Goal: Task Accomplishment & Management: Use online tool/utility

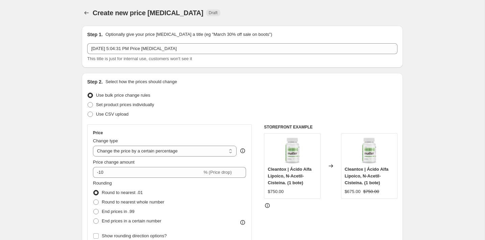
select select "percentage"
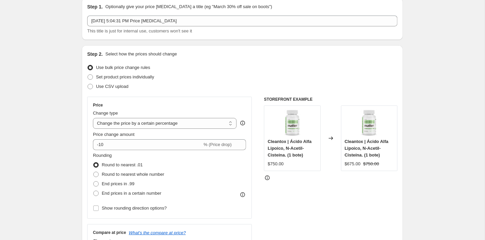
scroll to position [32, 0]
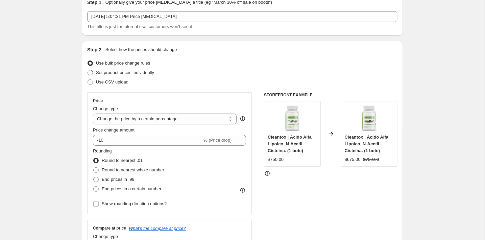
click at [130, 73] on span "Set product prices individually" at bounding box center [125, 72] width 58 height 5
click at [88, 70] on input "Set product prices individually" at bounding box center [87, 70] width 0 height 0
radio input "true"
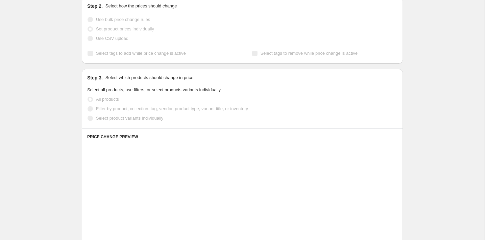
scroll to position [125, 0]
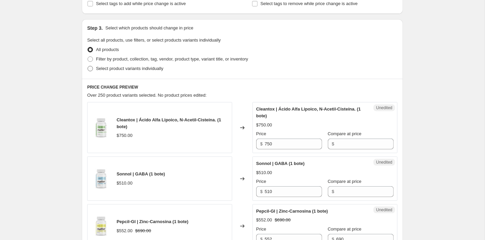
click at [111, 68] on span "Select product variants individually" at bounding box center [129, 68] width 67 height 5
click at [88, 66] on input "Select product variants individually" at bounding box center [87, 66] width 0 height 0
radio input "true"
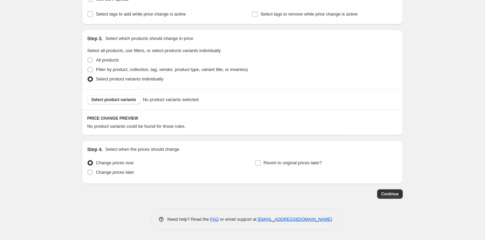
scroll to position [115, 0]
click at [134, 100] on span "Select product variants" at bounding box center [113, 99] width 45 height 5
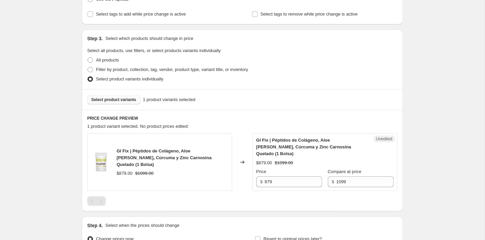
scroll to position [136, 0]
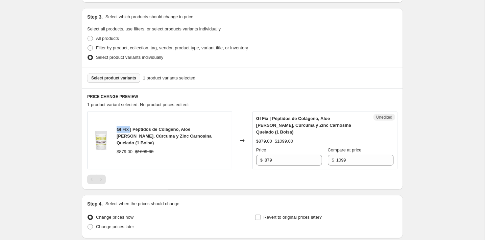
drag, startPoint x: 130, startPoint y: 130, endPoint x: 116, endPoint y: 129, distance: 14.5
click at [116, 129] on div "GI Fix | Péptidos de Colágeno, Aloe [PERSON_NAME], Cúrcuma y Zinc Carnosina Que…" at bounding box center [159, 140] width 145 height 58
copy span "GI Fix"
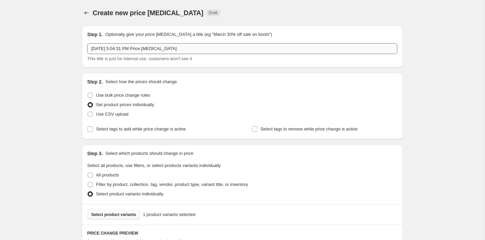
scroll to position [0, 0]
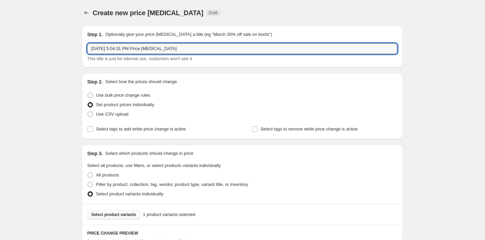
drag, startPoint x: 193, startPoint y: 48, endPoint x: 86, endPoint y: 48, distance: 106.1
click at [86, 48] on div "Step 1. Optionally give your price [MEDICAL_DATA] a title (eg "March 30% off sa…" at bounding box center [242, 47] width 321 height 42
paste input "GI Fix"
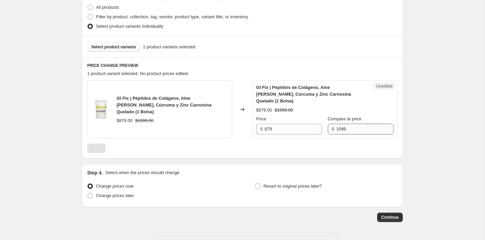
type input "GI Fix 1 bolsa | Octubre 2025"
drag, startPoint x: 349, startPoint y: 122, endPoint x: 333, endPoint y: 120, distance: 16.7
click at [333, 124] on div "$ 1099" at bounding box center [361, 129] width 66 height 11
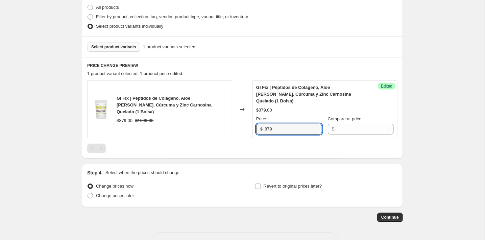
drag, startPoint x: 288, startPoint y: 121, endPoint x: 248, endPoint y: 121, distance: 39.9
click at [248, 121] on div "GI Fix | Péptidos de Colágeno, Aloe [PERSON_NAME], Cúrcuma y Zinc Carnosina Que…" at bounding box center [242, 109] width 310 height 58
paste input "109"
type input "1099"
click at [297, 149] on div "PRICE CHANGE PREVIEW 1 product variant selected. 1 product price edited: GI Fix…" at bounding box center [242, 107] width 321 height 101
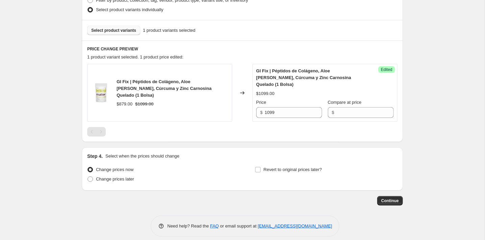
scroll to position [184, 0]
click at [133, 177] on span "Change prices later" at bounding box center [115, 179] width 38 height 5
click at [88, 177] on input "Change prices later" at bounding box center [87, 177] width 0 height 0
radio input "true"
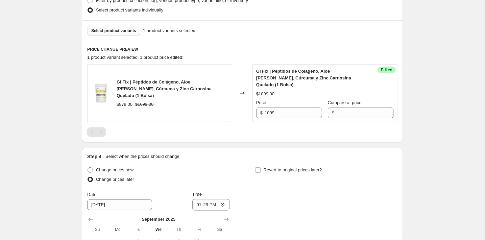
scroll to position [297, 0]
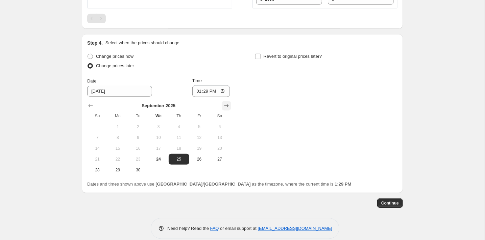
click at [225, 104] on icon "Show next month, October 2025" at bounding box center [226, 105] width 4 height 3
click at [155, 124] on span "1" at bounding box center [158, 126] width 15 height 5
type input "[DATE]"
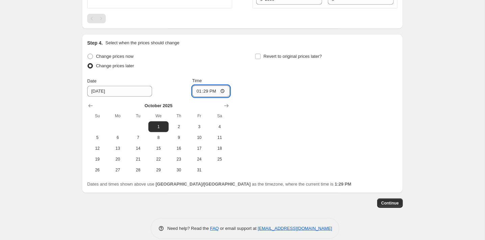
click at [207, 85] on input "13:29" at bounding box center [211, 90] width 38 height 11
type input "18:00"
click at [263, 54] on span "Revert to original prices later?" at bounding box center [292, 56] width 58 height 5
click at [260, 54] on input "Revert to original prices later?" at bounding box center [257, 56] width 5 height 5
checkbox input "true"
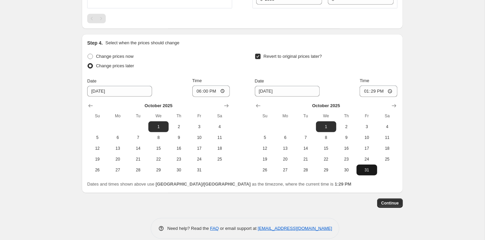
click at [368, 167] on span "31" at bounding box center [366, 169] width 15 height 5
type input "[DATE]"
click at [371, 86] on input "13:29" at bounding box center [378, 90] width 38 height 11
type input "23:59"
click at [394, 200] on span "Continue" at bounding box center [390, 202] width 18 height 5
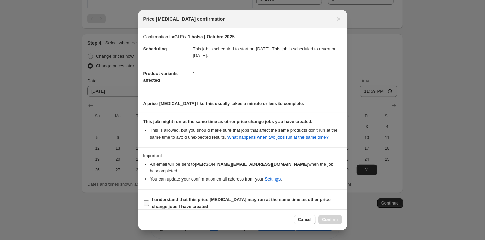
click at [167, 197] on b "I understand that this price [MEDICAL_DATA] may run at the same time as other p…" at bounding box center [241, 203] width 178 height 12
click at [149, 200] on input "I understand that this price [MEDICAL_DATA] may run at the same time as other p…" at bounding box center [146, 202] width 5 height 5
checkbox input "true"
click at [330, 221] on span "Confirm" at bounding box center [330, 219] width 16 height 5
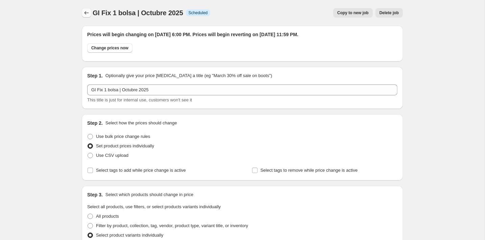
click at [84, 11] on icon "Price change jobs" at bounding box center [86, 12] width 7 height 7
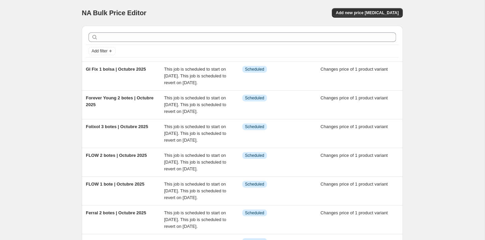
click at [363, 18] on div "NA Bulk Price Editor. This page is ready NA Bulk Price Editor Add new price [ME…" at bounding box center [242, 13] width 321 height 26
click at [356, 12] on span "Add new price [MEDICAL_DATA]" at bounding box center [367, 12] width 63 height 5
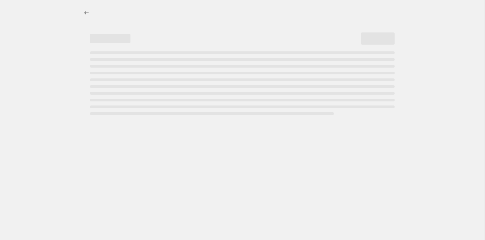
select select "percentage"
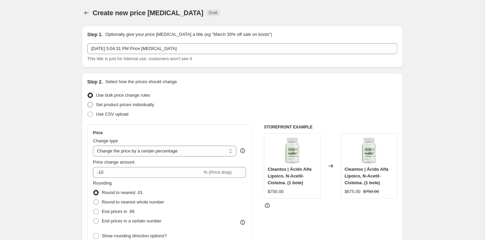
click at [132, 104] on span "Set product prices individually" at bounding box center [125, 104] width 58 height 5
click at [88, 102] on input "Set product prices individually" at bounding box center [87, 102] width 0 height 0
radio input "true"
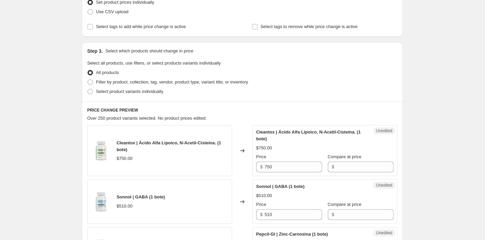
scroll to position [125, 0]
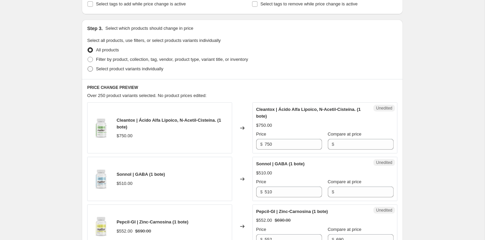
click at [109, 67] on span "Select product variants individually" at bounding box center [129, 68] width 67 height 5
click at [88, 67] on input "Select product variants individually" at bounding box center [87, 66] width 0 height 0
radio input "true"
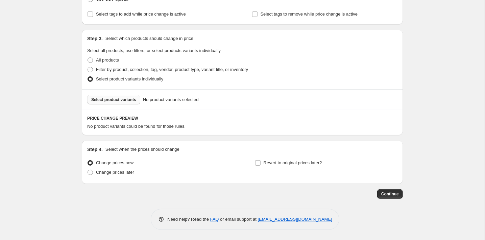
scroll to position [115, 0]
click at [125, 98] on span "Select product variants" at bounding box center [113, 99] width 45 height 5
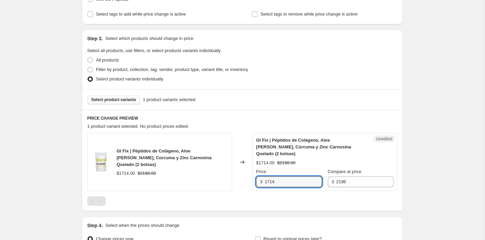
drag, startPoint x: 278, startPoint y: 177, endPoint x: 257, endPoint y: 177, distance: 20.3
click at [257, 177] on div "$ 1714" at bounding box center [289, 181] width 66 height 11
type input "2088"
click at [288, 204] on div "PRICE CHANGE PREVIEW 1 product variant selected. No product prices edited: GI F…" at bounding box center [242, 160] width 321 height 101
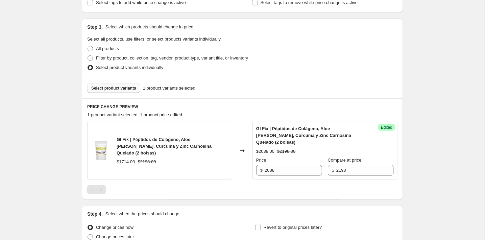
scroll to position [135, 0]
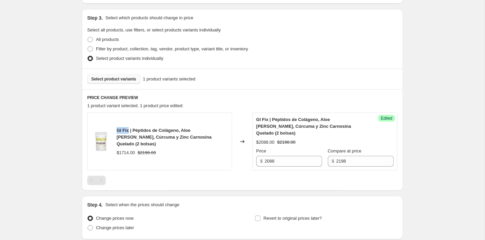
drag, startPoint x: 129, startPoint y: 127, endPoint x: 116, endPoint y: 129, distance: 14.0
click at [116, 129] on div "GI Fix | Péptidos de Colágeno, Aloe [PERSON_NAME], Cúrcuma y Zinc Carnosina Que…" at bounding box center [159, 141] width 145 height 58
copy span "GI Fix"
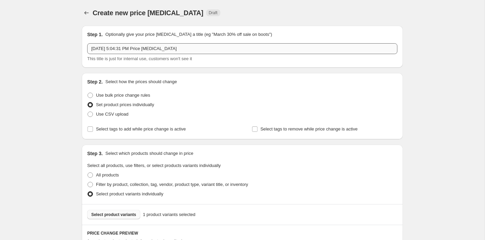
scroll to position [0, 0]
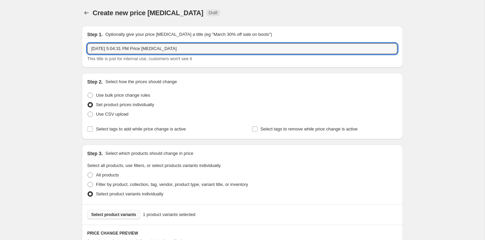
drag, startPoint x: 201, startPoint y: 50, endPoint x: 81, endPoint y: 48, distance: 120.3
click at [81, 48] on div "Step 1. Optionally give your price [MEDICAL_DATA] a title (eg "March 30% off sa…" at bounding box center [239, 204] width 326 height 369
paste input "GI Fix"
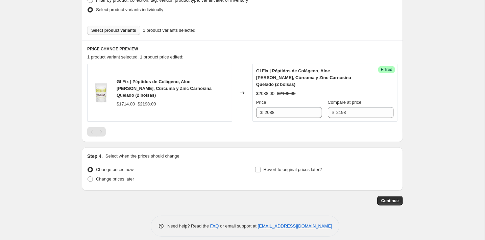
scroll to position [184, 0]
type input "GI Fix 2 bolsas | Octubre 2025"
click at [111, 177] on span "Change prices later" at bounding box center [115, 179] width 38 height 5
click at [88, 177] on input "Change prices later" at bounding box center [87, 177] width 0 height 0
radio input "true"
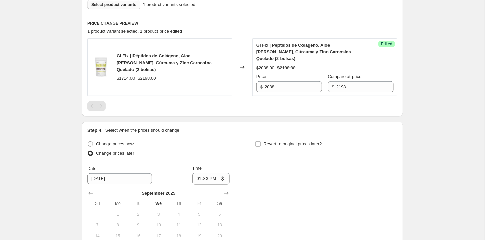
scroll to position [231, 0]
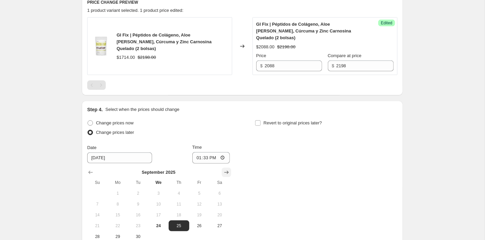
click at [226, 169] on icon "Show next month, October 2025" at bounding box center [226, 172] width 7 height 7
click at [158, 199] on button "8" at bounding box center [158, 204] width 20 height 11
click at [156, 191] on span "1" at bounding box center [158, 193] width 15 height 5
type input "[DATE]"
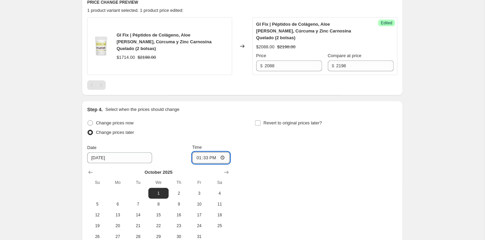
click at [206, 152] on input "13:33" at bounding box center [211, 157] width 38 height 11
type input "06:00"
click at [273, 120] on span "Revert to original prices later?" at bounding box center [292, 122] width 58 height 5
click at [260, 120] on input "Revert to original prices later?" at bounding box center [257, 122] width 5 height 5
checkbox input "true"
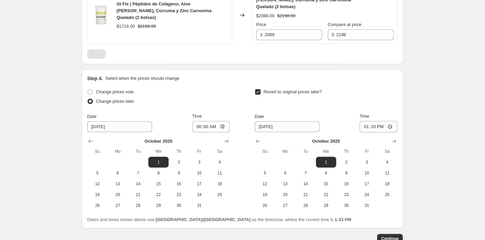
scroll to position [277, 0]
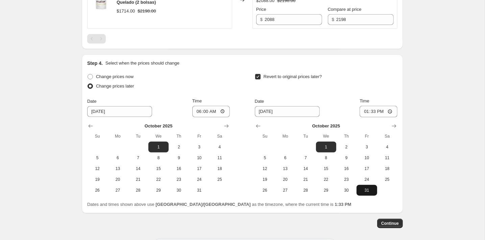
click at [364, 187] on span "31" at bounding box center [366, 189] width 15 height 5
type input "[DATE]"
click at [371, 106] on input "13:33" at bounding box center [378, 111] width 38 height 11
type input "23:59"
click at [393, 221] on span "Continue" at bounding box center [390, 223] width 18 height 5
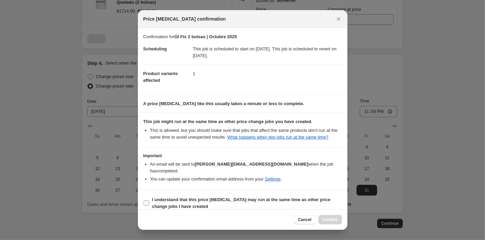
click at [215, 196] on span "I understand that this price [MEDICAL_DATA] may run at the same time as other p…" at bounding box center [247, 203] width 190 height 14
click at [149, 200] on input "I understand that this price [MEDICAL_DATA] may run at the same time as other p…" at bounding box center [146, 202] width 5 height 5
checkbox input "true"
click at [328, 221] on span "Confirm" at bounding box center [330, 219] width 16 height 5
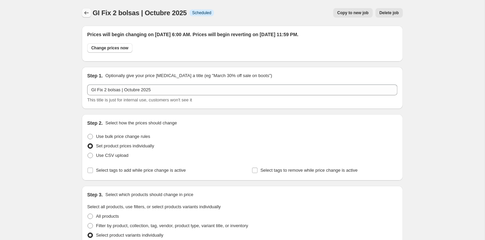
click at [88, 11] on icon "Price change jobs" at bounding box center [86, 12] width 7 height 7
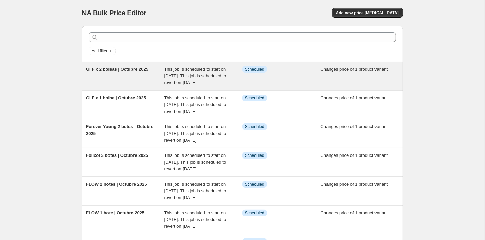
click at [278, 84] on div "Info Scheduled" at bounding box center [281, 76] width 78 height 20
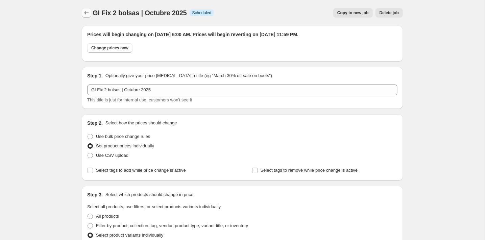
click at [82, 12] on button "Price change jobs" at bounding box center [86, 12] width 9 height 9
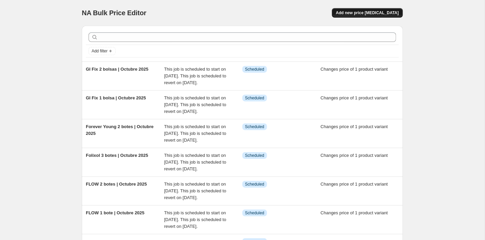
click at [354, 13] on span "Add new price [MEDICAL_DATA]" at bounding box center [367, 12] width 63 height 5
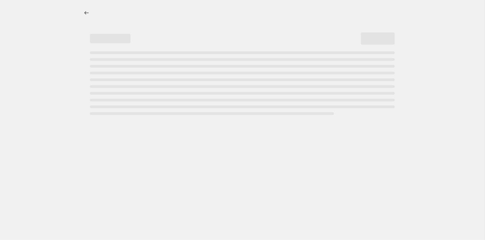
select select "percentage"
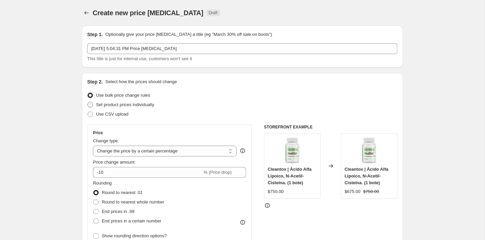
click at [105, 103] on span "Set product prices individually" at bounding box center [125, 104] width 58 height 5
click at [88, 102] on input "Set product prices individually" at bounding box center [87, 102] width 0 height 0
radio input "true"
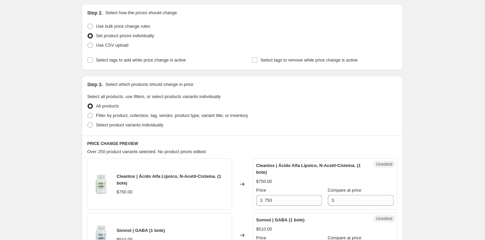
scroll to position [73, 0]
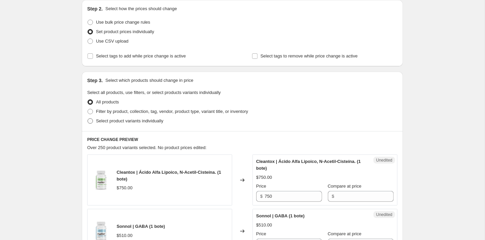
click at [141, 123] on span "Select product variants individually" at bounding box center [129, 121] width 67 height 7
click at [88, 119] on input "Select product variants individually" at bounding box center [87, 118] width 0 height 0
radio input "true"
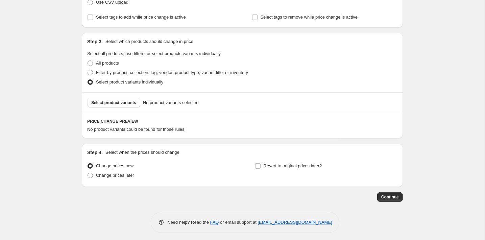
scroll to position [113, 0]
click at [130, 105] on button "Select product variants" at bounding box center [113, 101] width 53 height 9
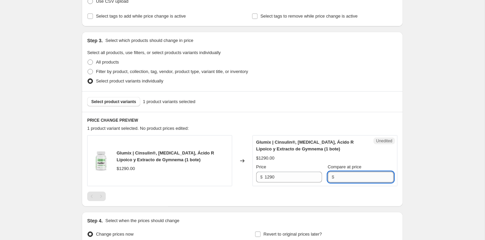
click at [339, 173] on input "Compare at price" at bounding box center [364, 177] width 57 height 11
type input "1290"
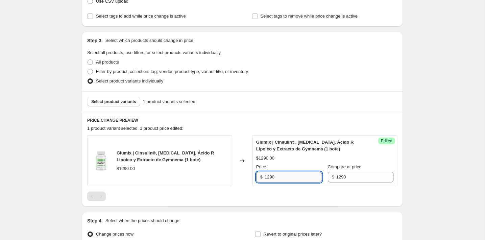
click at [296, 177] on input "1290" at bounding box center [292, 177] width 57 height 11
type input "1288"
click at [309, 208] on div "Step 1. Optionally give your price [MEDICAL_DATA] a title (eg "March 30% off sa…" at bounding box center [239, 88] width 326 height 362
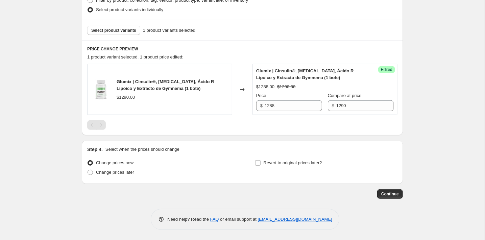
scroll to position [184, 0]
click at [129, 170] on span "Change prices later" at bounding box center [115, 172] width 38 height 5
click at [88, 170] on input "Change prices later" at bounding box center [87, 170] width 0 height 0
radio input "true"
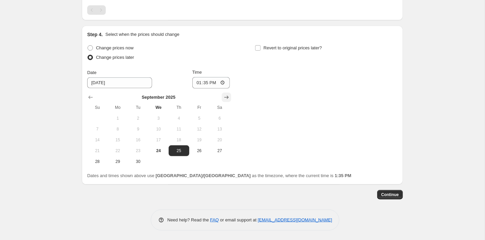
scroll to position [299, 0]
click at [227, 96] on icon "Show next month, October 2025" at bounding box center [226, 97] width 4 height 3
click at [156, 115] on button "1" at bounding box center [158, 118] width 20 height 11
type input "[DATE]"
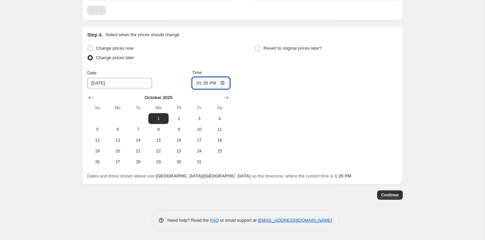
click at [207, 84] on input "13:35" at bounding box center [211, 82] width 38 height 11
type input "06:00"
click at [272, 48] on span "Revert to original prices later?" at bounding box center [292, 48] width 58 height 5
click at [260, 48] on input "Revert to original prices later?" at bounding box center [257, 48] width 5 height 5
checkbox input "true"
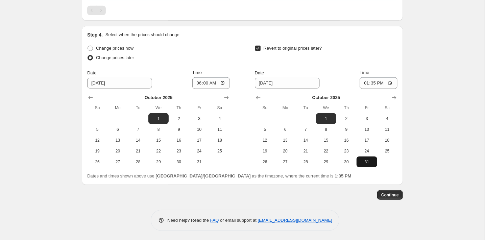
click at [368, 159] on span "31" at bounding box center [366, 161] width 15 height 5
type input "[DATE]"
click at [370, 84] on input "13:35" at bounding box center [378, 82] width 38 height 11
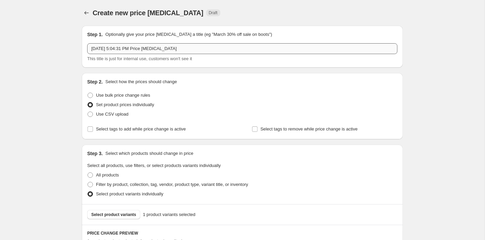
scroll to position [0, 0]
type input "23:59"
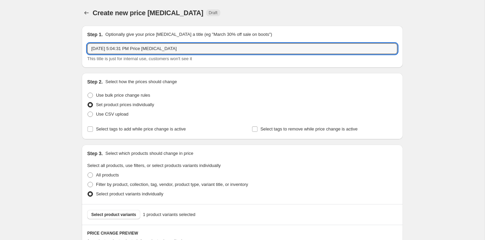
drag, startPoint x: 204, startPoint y: 49, endPoint x: 82, endPoint y: 48, distance: 121.3
click at [82, 48] on div "Step 1. Optionally give your price [MEDICAL_DATA] a title (eg "March 30% off sa…" at bounding box center [242, 47] width 321 height 42
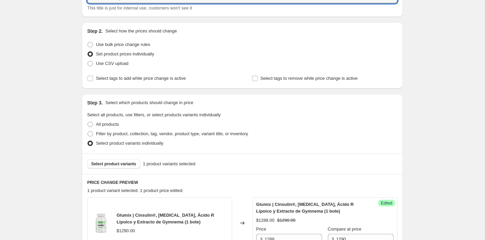
scroll to position [201, 0]
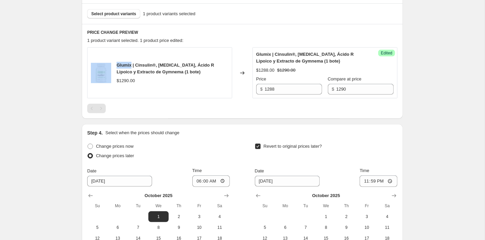
drag, startPoint x: 132, startPoint y: 65, endPoint x: 111, endPoint y: 64, distance: 21.0
click at [111, 64] on div "Glumix | Cinsulin®, [MEDICAL_DATA], Ácido R Lipoico y Extracto de Gymnema (1 bo…" at bounding box center [159, 72] width 145 height 51
copy div "Glumix"
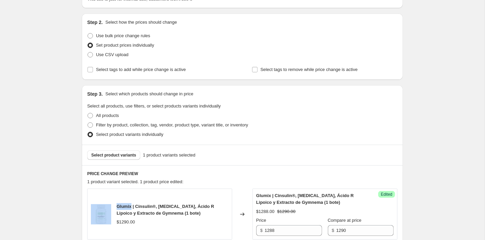
scroll to position [43, 0]
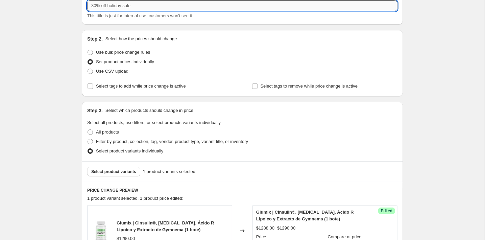
click at [135, 7] on input "text" at bounding box center [242, 5] width 310 height 11
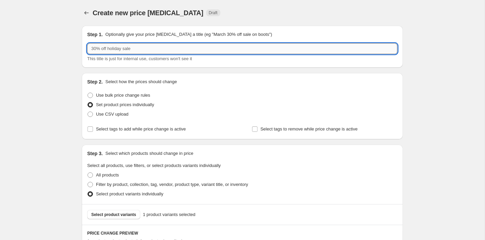
scroll to position [0, 0]
paste input "Glumix"
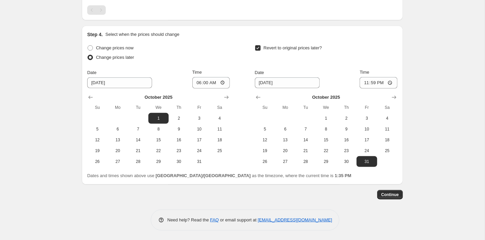
scroll to position [299, 0]
type input "Glumix 1 bote | Octubre 2025"
click at [380, 193] on button "Continue" at bounding box center [390, 194] width 26 height 9
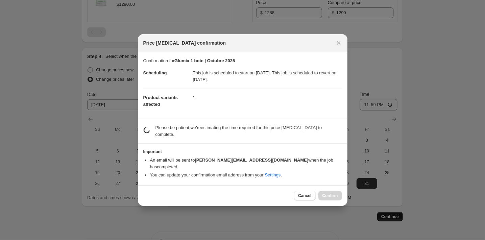
scroll to position [298, 0]
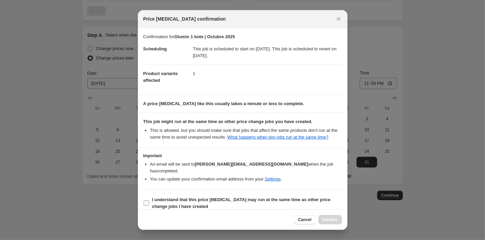
click at [269, 199] on b "I understand that this price [MEDICAL_DATA] may run at the same time as other p…" at bounding box center [241, 203] width 178 height 12
click at [149, 200] on input "I understand that this price [MEDICAL_DATA] may run at the same time as other p…" at bounding box center [146, 202] width 5 height 5
checkbox input "true"
click at [325, 219] on span "Confirm" at bounding box center [330, 219] width 16 height 5
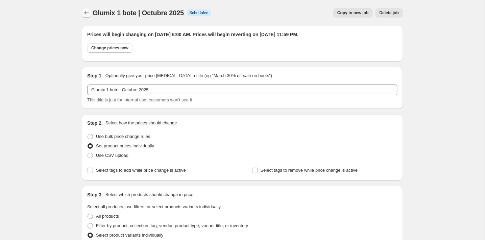
click at [84, 10] on icon "Price change jobs" at bounding box center [86, 12] width 7 height 7
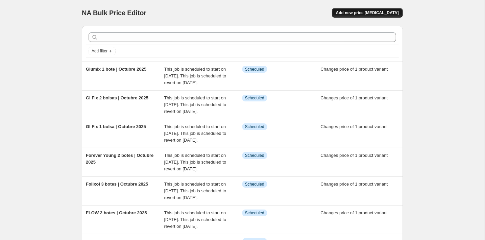
click at [370, 11] on span "Add new price [MEDICAL_DATA]" at bounding box center [367, 12] width 63 height 5
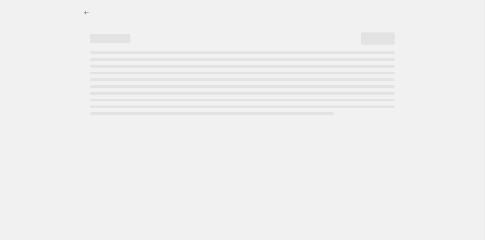
select select "percentage"
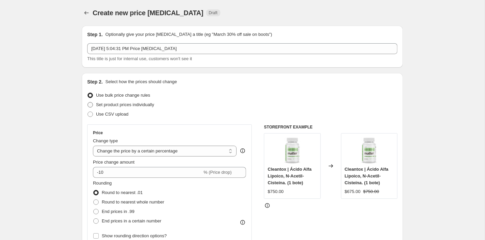
click at [121, 103] on span "Set product prices individually" at bounding box center [125, 104] width 58 height 5
click at [88, 102] on input "Set product prices individually" at bounding box center [87, 102] width 0 height 0
radio input "true"
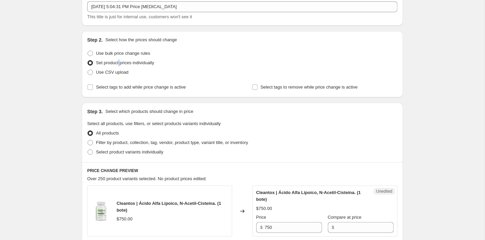
scroll to position [64, 0]
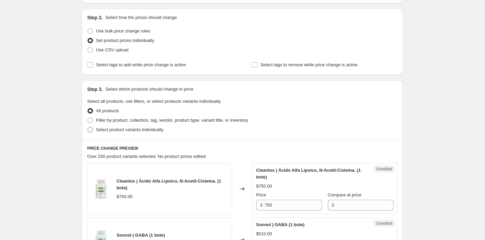
click at [116, 128] on span "Select product variants individually" at bounding box center [129, 129] width 67 height 5
click at [88, 127] on input "Select product variants individually" at bounding box center [87, 127] width 0 height 0
radio input "true"
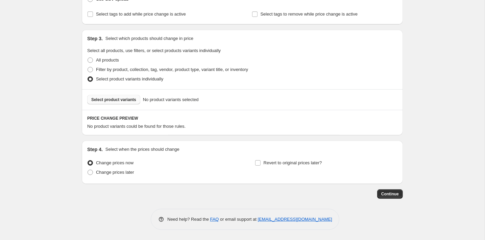
scroll to position [115, 0]
click at [131, 92] on div "Select product variants No product variants selected" at bounding box center [242, 99] width 321 height 21
click at [134, 101] on span "Select product variants" at bounding box center [113, 99] width 45 height 5
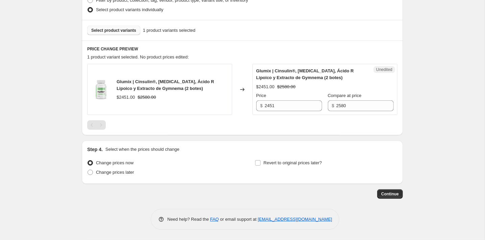
scroll to position [184, 0]
drag, startPoint x: 280, startPoint y: 104, endPoint x: 259, endPoint y: 104, distance: 20.6
click at [259, 104] on div "$ 2451" at bounding box center [289, 106] width 66 height 11
type input "2449"
click at [276, 131] on div "PRICE CHANGE PREVIEW 1 product variant selected. 1 product price edited: Glumix…" at bounding box center [242, 88] width 321 height 95
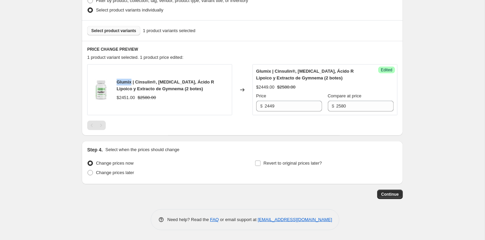
drag, startPoint x: 132, startPoint y: 80, endPoint x: 118, endPoint y: 80, distance: 14.5
click at [118, 80] on span "Glumix | Cinsulin®, [MEDICAL_DATA], Ácido R Lipoico y Extracto de Gymnema (2 bo…" at bounding box center [166, 85] width 98 height 12
copy span "Glumix"
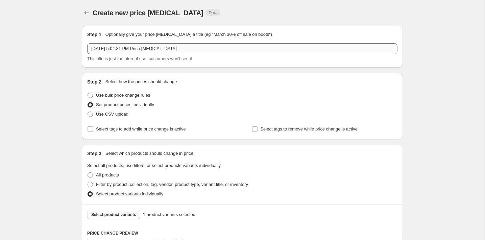
scroll to position [0, 0]
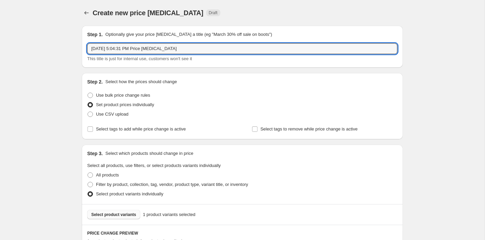
drag, startPoint x: 196, startPoint y: 48, endPoint x: 77, endPoint y: 46, distance: 118.2
click at [77, 46] on div "Step 1. Optionally give your price [MEDICAL_DATA] a title (eg "March 30% off sa…" at bounding box center [239, 201] width 326 height 362
paste input "Glumix"
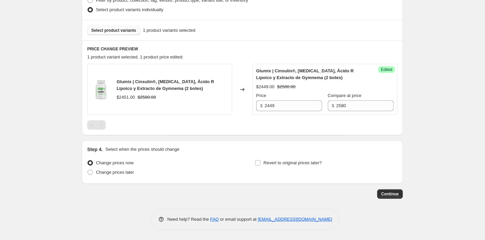
scroll to position [184, 0]
type input "Glumix 2 botes | Octubre 2025"
click at [122, 173] on span "Change prices later" at bounding box center [115, 172] width 38 height 5
click at [88, 170] on input "Change prices later" at bounding box center [87, 170] width 0 height 0
radio input "true"
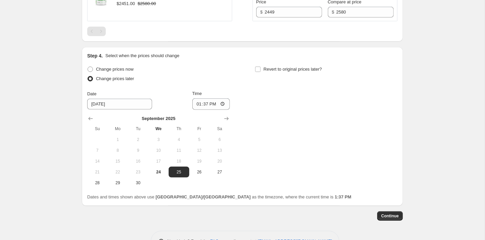
scroll to position [299, 0]
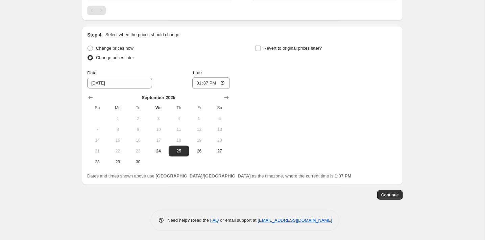
click at [224, 103] on th "Sa" at bounding box center [219, 107] width 20 height 11
click at [226, 99] on icon "Show next month, October 2025" at bounding box center [226, 97] width 7 height 7
click at [165, 119] on span "1" at bounding box center [158, 118] width 15 height 5
type input "[DATE]"
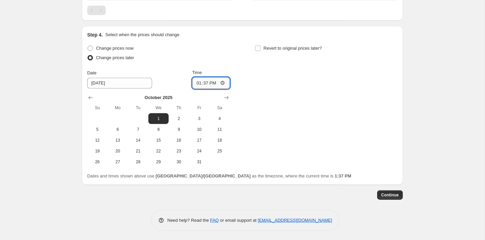
click at [208, 85] on input "13:37" at bounding box center [211, 82] width 38 height 11
type input "18:00"
click at [270, 45] on span "Revert to original prices later?" at bounding box center [292, 48] width 58 height 7
click at [260, 46] on input "Revert to original prices later?" at bounding box center [257, 48] width 5 height 5
checkbox input "true"
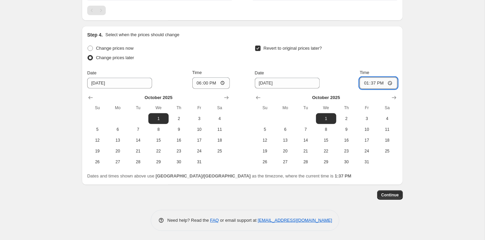
click at [376, 81] on input "13:37" at bounding box center [378, 82] width 38 height 11
click at [367, 160] on span "31" at bounding box center [366, 161] width 15 height 5
type input "[DATE]"
click at [372, 81] on input "13:37" at bounding box center [378, 82] width 38 height 11
type input "23:59"
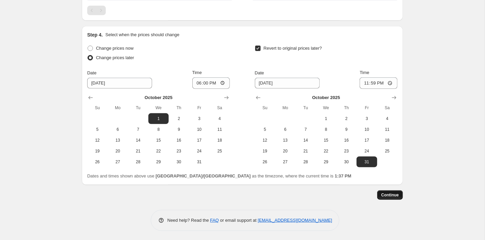
click at [386, 197] on button "Continue" at bounding box center [390, 194] width 26 height 9
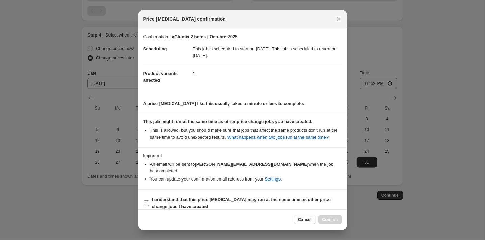
click at [176, 201] on b "I understand that this price [MEDICAL_DATA] may run at the same time as other p…" at bounding box center [241, 203] width 178 height 12
click at [149, 201] on input "I understand that this price [MEDICAL_DATA] may run at the same time as other p…" at bounding box center [146, 202] width 5 height 5
checkbox input "true"
click at [333, 220] on span "Confirm" at bounding box center [330, 219] width 16 height 5
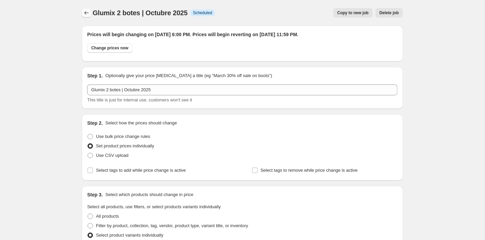
click at [82, 9] on button "Price change jobs" at bounding box center [86, 12] width 9 height 9
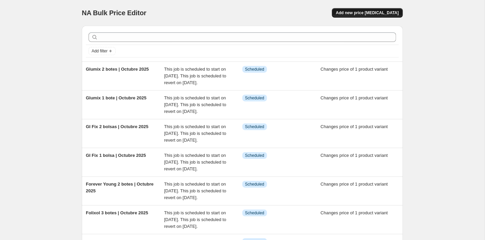
click at [367, 12] on span "Add new price [MEDICAL_DATA]" at bounding box center [367, 12] width 63 height 5
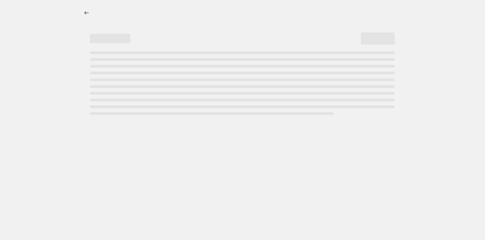
select select "percentage"
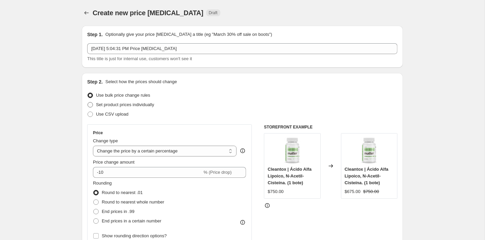
click at [96, 106] on span "Set product prices individually" at bounding box center [125, 104] width 58 height 5
click at [88, 102] on input "Set product prices individually" at bounding box center [87, 102] width 0 height 0
radio input "true"
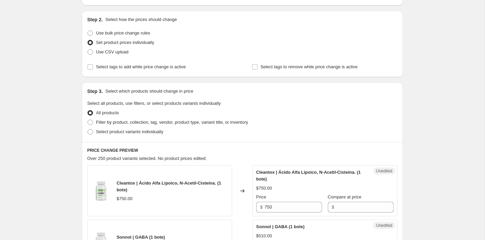
scroll to position [70, 0]
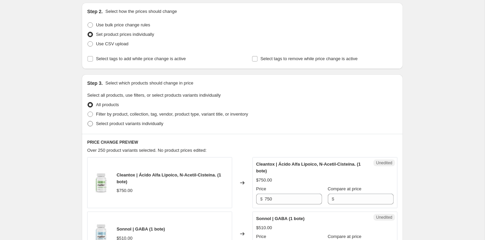
click at [134, 122] on span "Select product variants individually" at bounding box center [129, 123] width 67 height 5
click at [88, 121] on input "Select product variants individually" at bounding box center [87, 121] width 0 height 0
radio input "true"
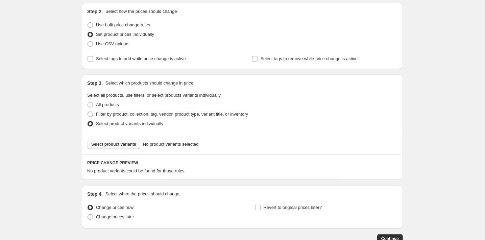
click at [131, 143] on span "Select product variants" at bounding box center [113, 144] width 45 height 5
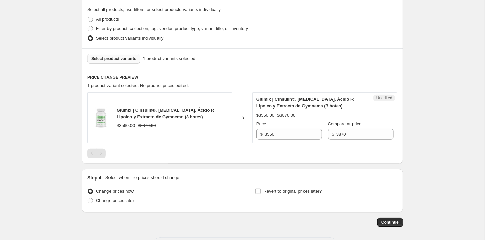
scroll to position [155, 0]
click at [120, 62] on button "Select product variants" at bounding box center [113, 58] width 53 height 9
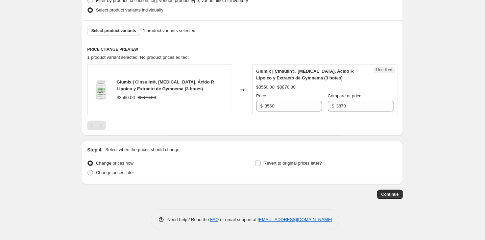
scroll to position [179, 0]
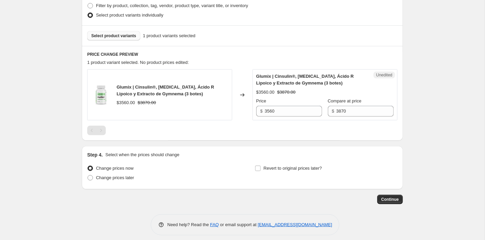
click at [119, 34] on span "Select product variants" at bounding box center [113, 35] width 45 height 5
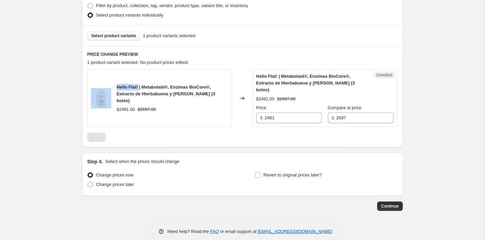
drag, startPoint x: 140, startPoint y: 85, endPoint x: 106, endPoint y: 85, distance: 33.8
click at [106, 85] on div "Hello Flat! | Metabolaid®, Enzimas BioCore®, Extracto de Hierbabuena y [PERSON_…" at bounding box center [159, 98] width 145 height 58
copy div "Hello Flat!"
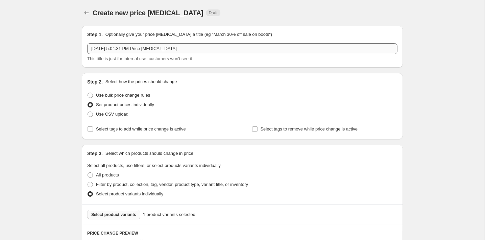
scroll to position [0, 0]
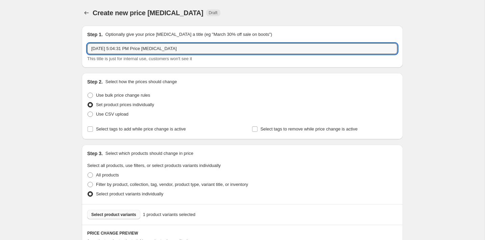
drag, startPoint x: 193, startPoint y: 46, endPoint x: 84, endPoint y: 47, distance: 108.8
click at [84, 47] on div "Step 1. Optionally give your price [MEDICAL_DATA] a title (eg "March 30% off sa…" at bounding box center [242, 47] width 321 height 42
paste input "Hello Flat!"
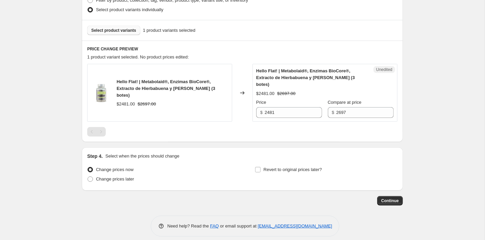
scroll to position [184, 0]
type input "Hello Flat! 3 botes | Octubre 2025"
drag, startPoint x: 278, startPoint y: 107, endPoint x: 262, endPoint y: 104, distance: 15.7
click at [262, 107] on div "$ 2481" at bounding box center [289, 112] width 66 height 11
type input "2479"
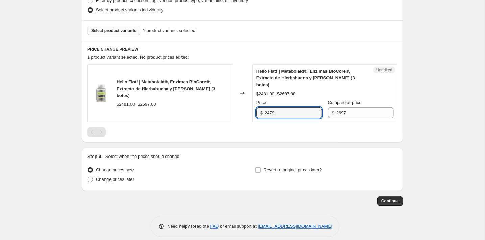
click at [123, 177] on span "Change prices later" at bounding box center [115, 179] width 38 height 5
click at [88, 177] on input "Change prices later" at bounding box center [87, 177] width 0 height 0
radio input "true"
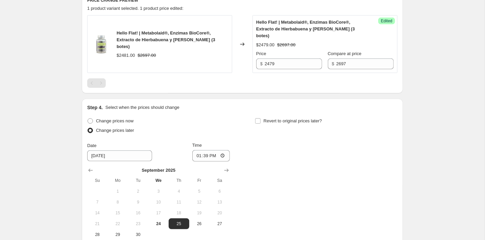
scroll to position [241, 0]
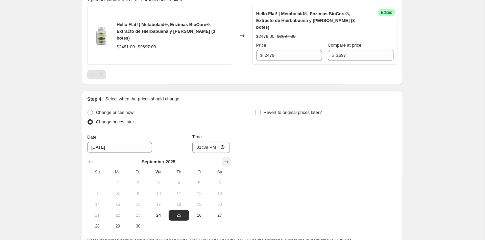
click at [227, 158] on icon "Show next month, October 2025" at bounding box center [226, 161] width 7 height 7
click at [157, 180] on span "1" at bounding box center [158, 182] width 15 height 5
type input "[DATE]"
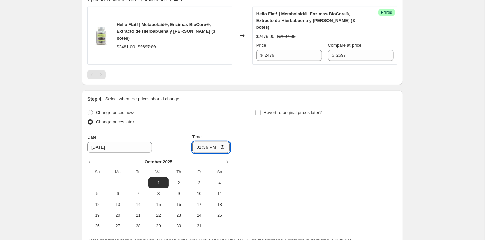
click at [206, 142] on input "13:39" at bounding box center [211, 147] width 38 height 11
type input "06:00"
click at [271, 109] on label "Revert to original prices later?" at bounding box center [288, 112] width 67 height 9
click at [260, 110] on input "Revert to original prices later?" at bounding box center [257, 112] width 5 height 5
checkbox input "true"
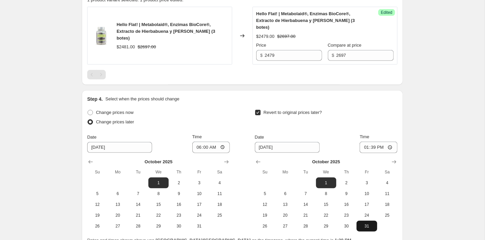
click at [365, 223] on span "31" at bounding box center [366, 225] width 15 height 5
type input "[DATE]"
click at [372, 142] on input "13:39" at bounding box center [378, 147] width 38 height 11
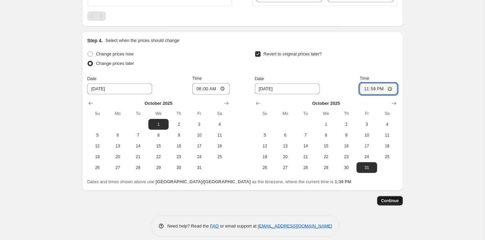
scroll to position [299, 0]
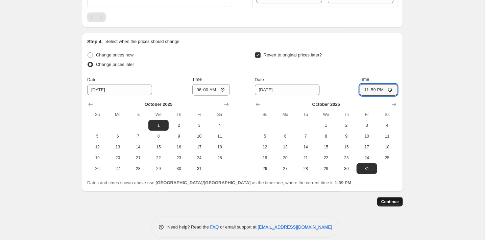
type input "23:59"
click at [386, 199] on span "Continue" at bounding box center [390, 201] width 18 height 5
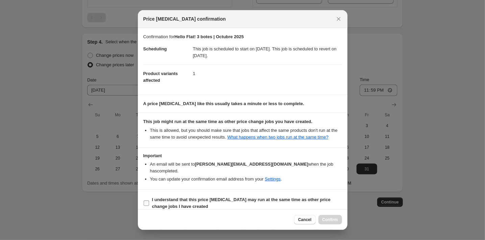
click at [293, 202] on span "I understand that this price [MEDICAL_DATA] may run at the same time as other p…" at bounding box center [247, 203] width 190 height 14
click at [149, 202] on input "I understand that this price [MEDICAL_DATA] may run at the same time as other p…" at bounding box center [146, 202] width 5 height 5
checkbox input "true"
click at [329, 222] on span "Confirm" at bounding box center [330, 219] width 16 height 5
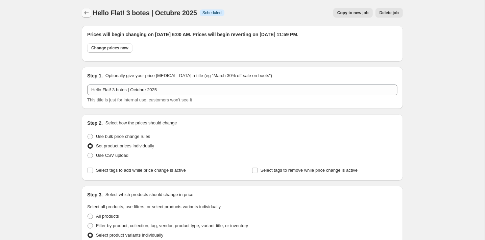
scroll to position [0, 0]
click at [88, 17] on button "Price change jobs" at bounding box center [86, 12] width 9 height 9
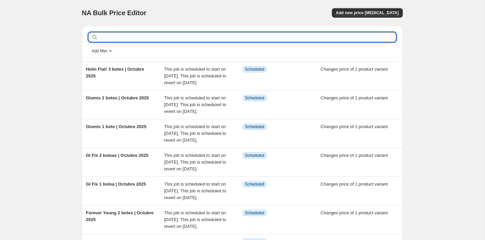
click at [321, 35] on input "text" at bounding box center [247, 36] width 297 height 9
paste input "SA7119"
type input "SA7119"
click at [321, 35] on input "SA7119" at bounding box center [241, 36] width 284 height 9
type input "S"
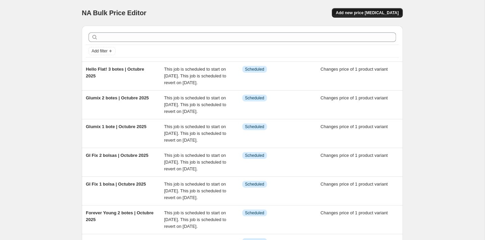
click at [380, 8] on button "Add new price [MEDICAL_DATA]" at bounding box center [367, 12] width 71 height 9
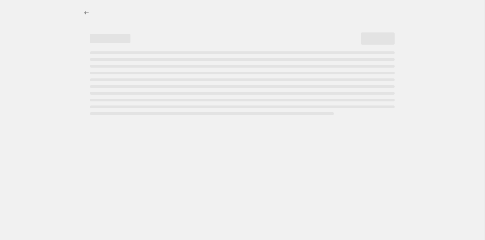
select select "percentage"
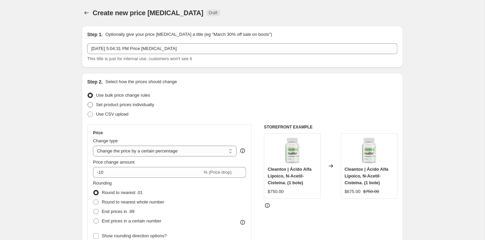
click at [115, 106] on span "Set product prices individually" at bounding box center [125, 104] width 58 height 5
click at [88, 102] on input "Set product prices individually" at bounding box center [87, 102] width 0 height 0
radio input "true"
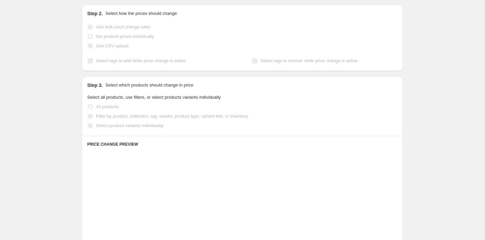
scroll to position [70, 0]
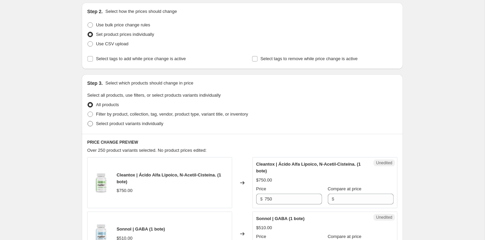
click at [111, 126] on span "Select product variants individually" at bounding box center [129, 123] width 67 height 7
click at [88, 121] on input "Select product variants individually" at bounding box center [87, 121] width 0 height 0
radio input "true"
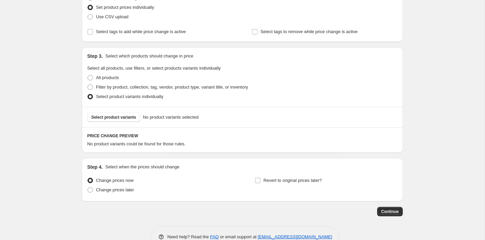
scroll to position [104, 0]
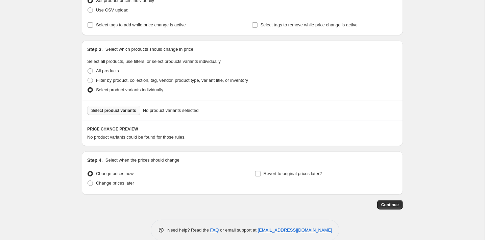
click at [119, 107] on button "Select product variants" at bounding box center [113, 110] width 53 height 9
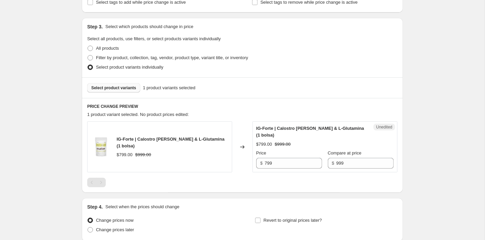
scroll to position [136, 0]
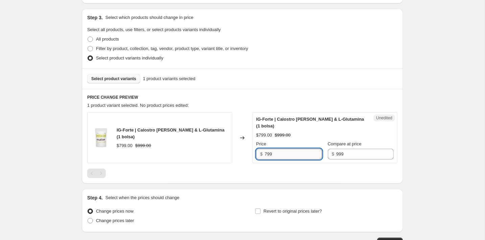
click at [283, 153] on input "799" at bounding box center [292, 154] width 57 height 11
type input "7"
type input "999"
click at [373, 154] on input "999" at bounding box center [364, 154] width 57 height 11
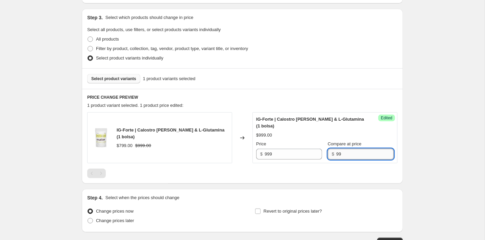
type input "9"
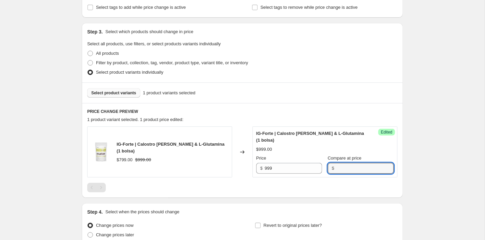
scroll to position [123, 0]
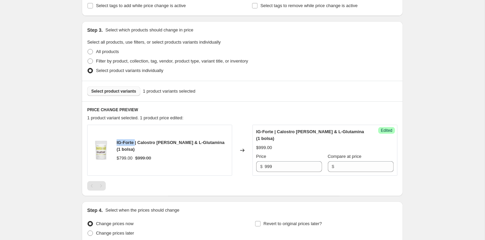
drag, startPoint x: 136, startPoint y: 141, endPoint x: 115, endPoint y: 141, distance: 20.6
click at [115, 141] on div "IG-Forte | Calostro [PERSON_NAME] & L-Glutamina (1 bolsa) $799.00 $999.00" at bounding box center [159, 150] width 145 height 51
copy span "IG-Forte"
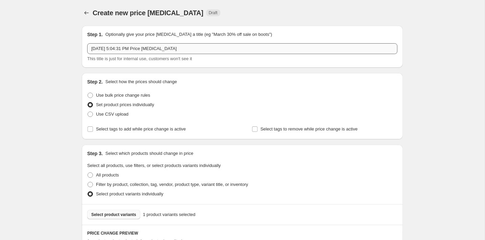
scroll to position [0, 0]
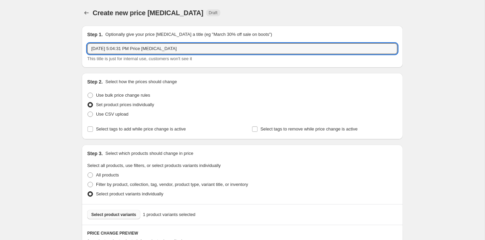
drag, startPoint x: 192, startPoint y: 50, endPoint x: 85, endPoint y: 49, distance: 106.7
click at [85, 49] on div "Step 1. Optionally give your price [MEDICAL_DATA] a title (eg "March 30% off sa…" at bounding box center [242, 47] width 321 height 42
paste input "IG-Forte"
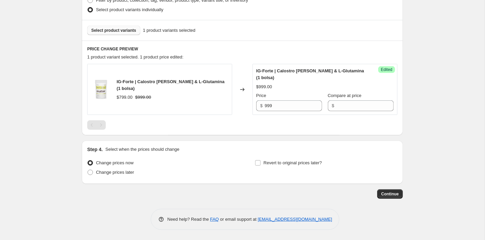
scroll to position [184, 0]
type input "IG-Forte 1 bolsa | Octubre 2025"
click at [129, 170] on span "Change prices later" at bounding box center [115, 172] width 38 height 5
click at [88, 170] on input "Change prices later" at bounding box center [87, 170] width 0 height 0
radio input "true"
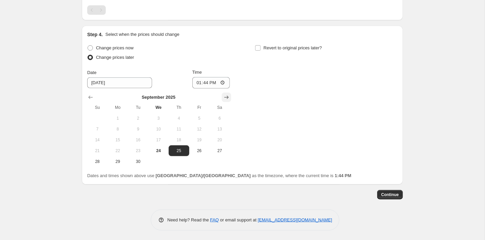
scroll to position [299, 0]
click at [223, 96] on icon "Show next month, October 2025" at bounding box center [226, 97] width 7 height 7
click at [158, 117] on span "1" at bounding box center [158, 118] width 15 height 5
type input "[DATE]"
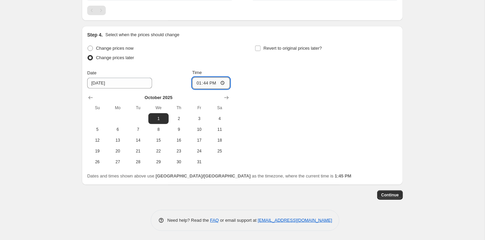
click at [206, 80] on input "13:44" at bounding box center [211, 82] width 38 height 11
type input "06:00"
click at [306, 49] on span "Revert to original prices later?" at bounding box center [292, 48] width 58 height 5
click at [260, 49] on input "Revert to original prices later?" at bounding box center [257, 48] width 5 height 5
checkbox input "true"
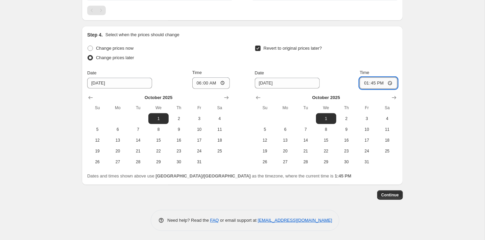
click at [373, 83] on input "13:45" at bounding box center [378, 82] width 38 height 11
type input "23:59"
click at [367, 157] on button "31" at bounding box center [366, 161] width 20 height 11
type input "[DATE]"
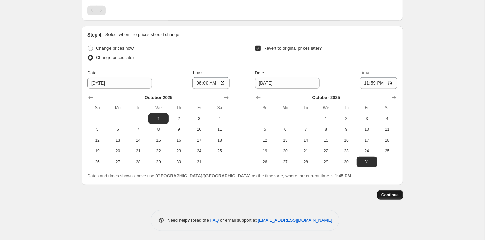
click at [390, 197] on button "Continue" at bounding box center [390, 194] width 26 height 9
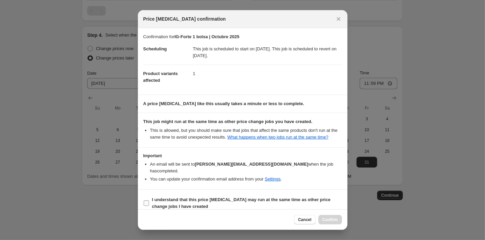
click at [172, 207] on b "I understand that this price [MEDICAL_DATA] may run at the same time as other p…" at bounding box center [241, 203] width 178 height 12
click at [149, 206] on input "I understand that this price [MEDICAL_DATA] may run at the same time as other p…" at bounding box center [146, 202] width 5 height 5
checkbox input "true"
click at [325, 217] on button "Confirm" at bounding box center [330, 219] width 24 height 9
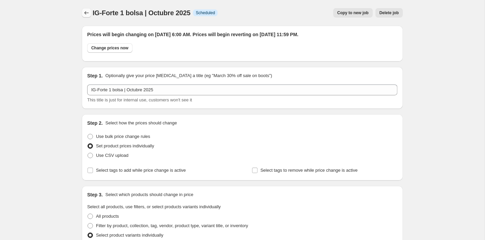
click at [86, 13] on icon "Price change jobs" at bounding box center [86, 12] width 7 height 7
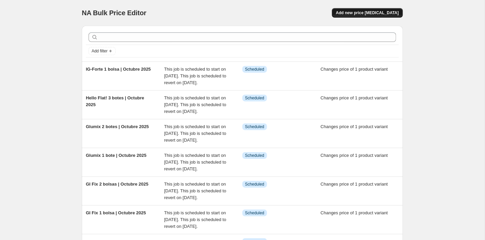
click at [379, 12] on span "Add new price [MEDICAL_DATA]" at bounding box center [367, 12] width 63 height 5
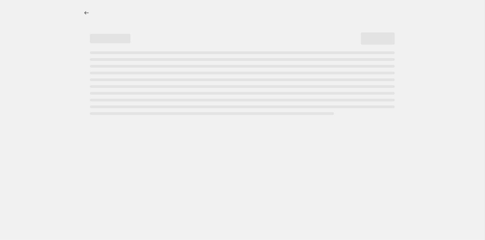
select select "percentage"
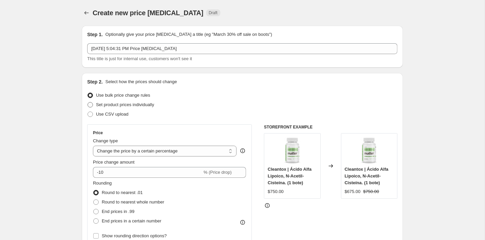
click at [113, 106] on span "Set product prices individually" at bounding box center [125, 104] width 58 height 5
click at [88, 102] on input "Set product prices individually" at bounding box center [87, 102] width 0 height 0
radio input "true"
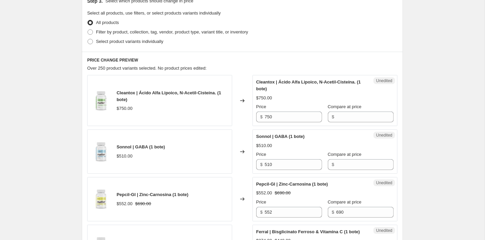
scroll to position [151, 0]
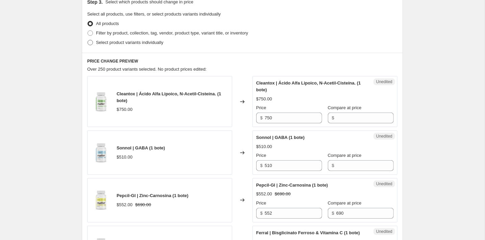
click at [117, 44] on span "Select product variants individually" at bounding box center [129, 42] width 67 height 5
click at [88, 40] on input "Select product variants individually" at bounding box center [87, 40] width 0 height 0
radio input "true"
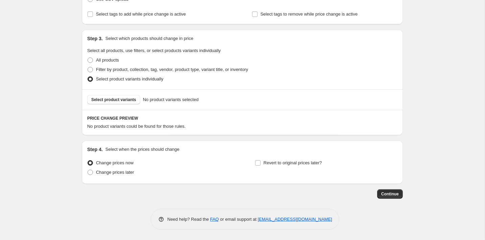
scroll to position [115, 0]
click at [128, 98] on span "Select product variants" at bounding box center [113, 99] width 45 height 5
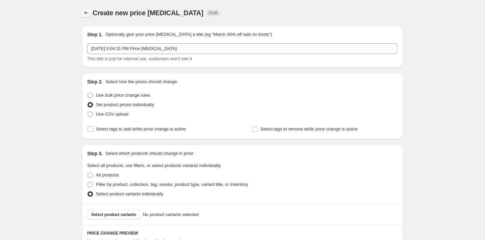
scroll to position [0, 0]
click at [85, 11] on icon "Price change jobs" at bounding box center [86, 12] width 7 height 7
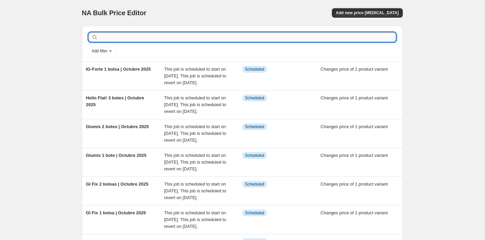
click at [162, 34] on input "text" at bounding box center [247, 36] width 297 height 9
type input "betan"
click at [138, 36] on input "betan" at bounding box center [241, 36] width 284 height 9
type input "betanin"
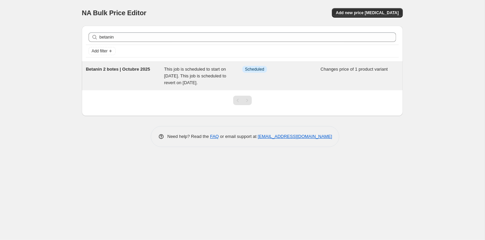
click at [278, 77] on div "Info Scheduled" at bounding box center [281, 76] width 78 height 20
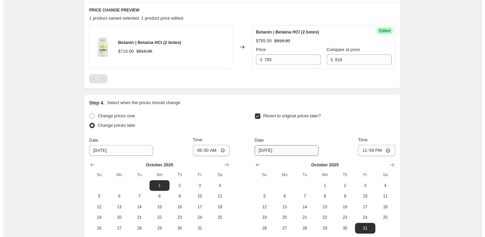
scroll to position [211, 0]
